Goal: Information Seeking & Learning: Learn about a topic

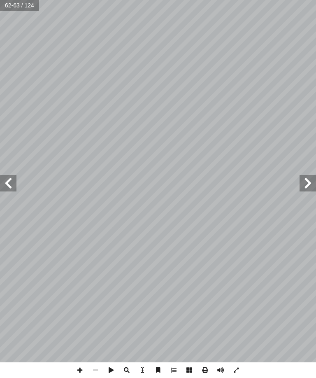
click at [300, 179] on span at bounding box center [308, 183] width 16 height 16
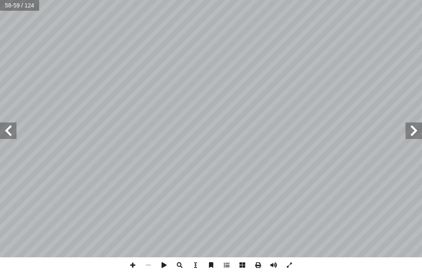
click at [7, 132] on span at bounding box center [8, 130] width 16 height 16
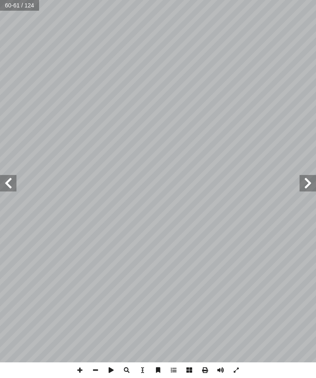
click at [9, 179] on span at bounding box center [8, 183] width 16 height 16
click at [16, 189] on span at bounding box center [8, 183] width 16 height 16
click at [9, 177] on span at bounding box center [8, 183] width 16 height 16
click at [13, 180] on span at bounding box center [8, 183] width 16 height 16
click at [6, 176] on span at bounding box center [8, 183] width 16 height 16
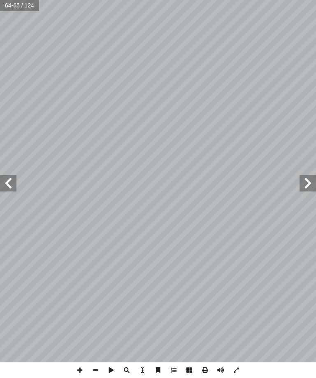
click at [5, 179] on span at bounding box center [8, 183] width 16 height 16
click at [8, 182] on span at bounding box center [8, 183] width 16 height 16
click at [5, 188] on span at bounding box center [8, 183] width 16 height 16
click at [307, 184] on span at bounding box center [308, 183] width 16 height 16
click at [307, 180] on span at bounding box center [308, 183] width 16 height 16
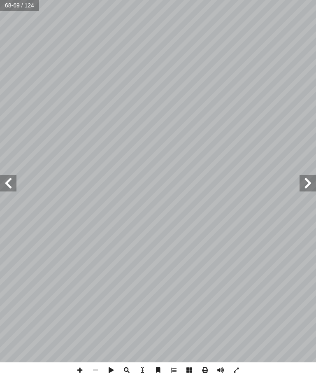
click at [303, 185] on span at bounding box center [308, 183] width 16 height 16
click at [305, 185] on span at bounding box center [308, 183] width 16 height 16
click at [300, 186] on span at bounding box center [308, 183] width 16 height 16
click at [6, 175] on span at bounding box center [8, 183] width 16 height 16
click at [11, 176] on span at bounding box center [8, 183] width 16 height 16
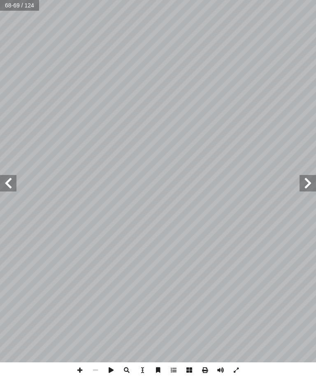
click at [5, 178] on span at bounding box center [8, 183] width 16 height 16
click at [4, 179] on span at bounding box center [8, 183] width 16 height 16
click at [10, 182] on span at bounding box center [8, 183] width 16 height 16
